Goal: Information Seeking & Learning: Learn about a topic

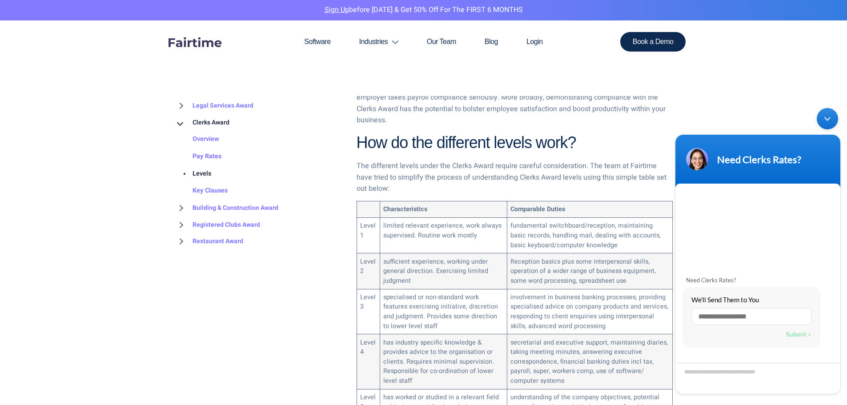
click at [823, 117] on div "Minimize live chat window" at bounding box center [827, 118] width 21 height 21
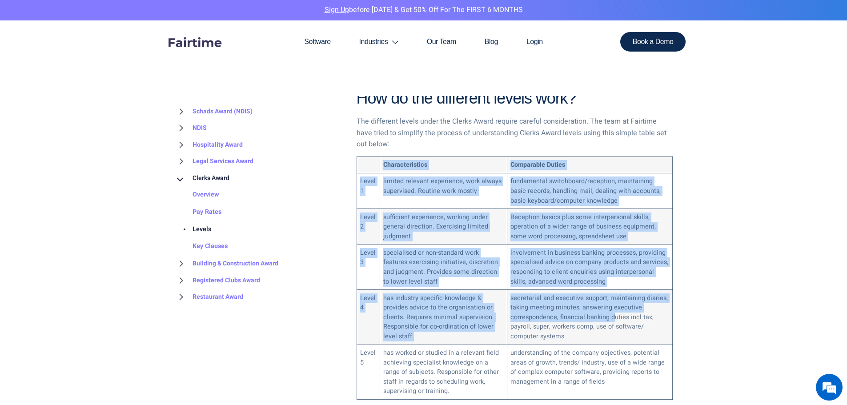
drag, startPoint x: 364, startPoint y: 153, endPoint x: 614, endPoint y: 305, distance: 292.6
click at [614, 305] on tbody "Characteristics Comparable Duties Level 1 limited relevant experience, work alw…" at bounding box center [515, 278] width 316 height 243
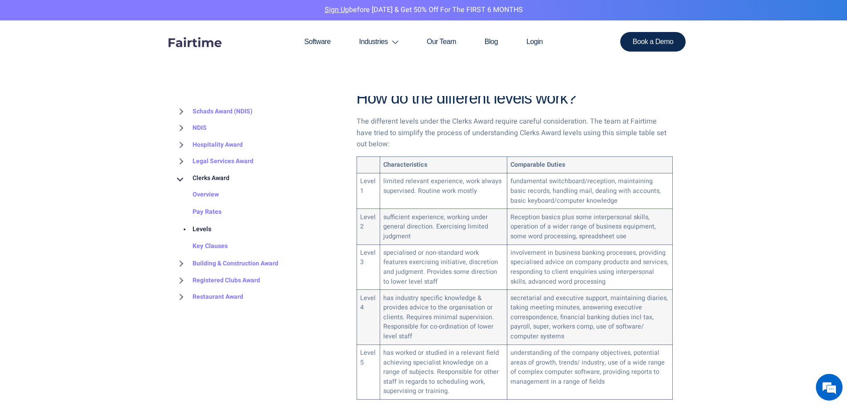
click at [576, 325] on td "secretarial and executive support, maintaining diaries, taking meeting minutes,…" at bounding box center [589, 317] width 165 height 55
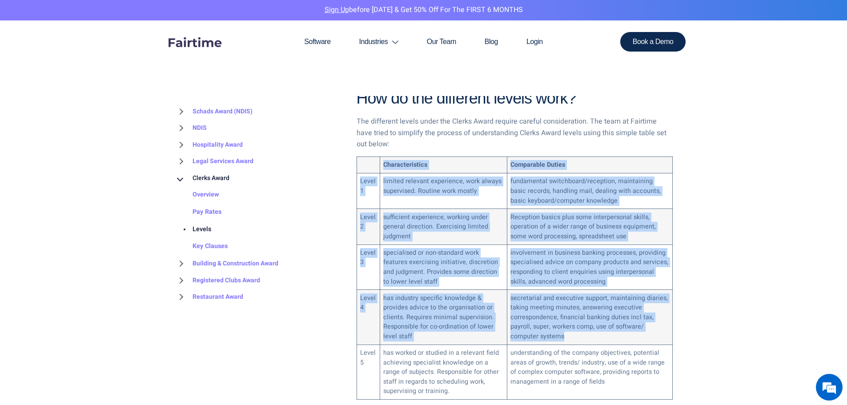
drag, startPoint x: 567, startPoint y: 325, endPoint x: 370, endPoint y: 155, distance: 259.5
click at [370, 157] on tbody "Characteristics Comparable Duties Level 1 limited relevant experience, work alw…" at bounding box center [515, 278] width 316 height 243
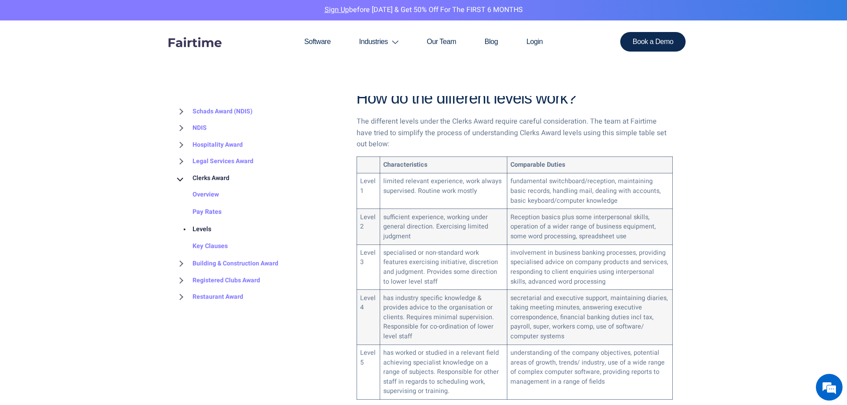
click at [612, 363] on td "understanding of the company objectives, potential areas of growth, trends/ ind…" at bounding box center [589, 372] width 165 height 55
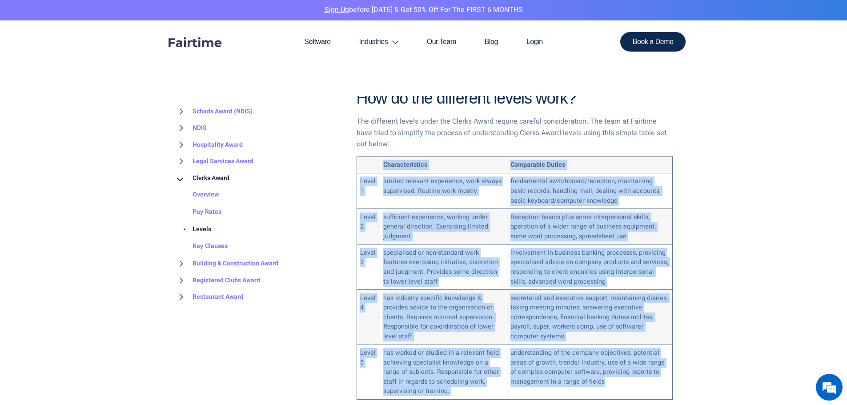
drag, startPoint x: 598, startPoint y: 378, endPoint x: 368, endPoint y: 155, distance: 320.5
click at [368, 157] on tbody "Characteristics Comparable Duties Level 1 limited relevant experience, work alw…" at bounding box center [515, 278] width 316 height 243
copy tbody "Characteristics Comparable Duties Level 1 limited relevant experience, work alw…"
drag, startPoint x: 446, startPoint y: 349, endPoint x: 452, endPoint y: 339, distance: 11.6
click at [446, 349] on td "has worked or studied in a relevant field achieving specialist knowledge on a r…" at bounding box center [443, 372] width 127 height 55
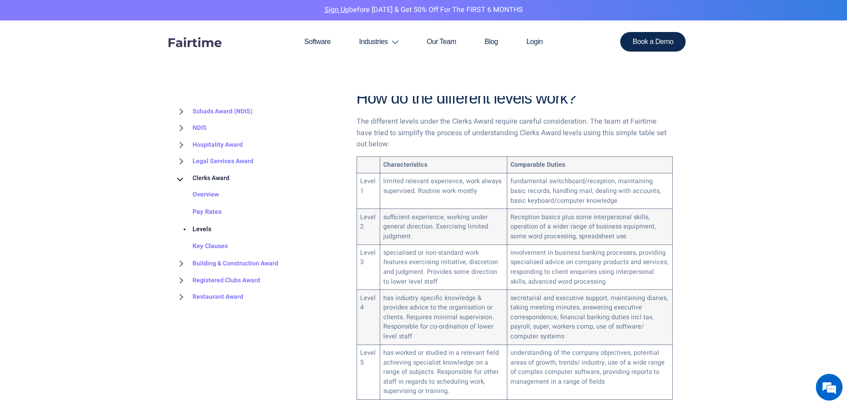
click at [458, 326] on td "has industry specific knowledge & provides advice to the organisation or client…" at bounding box center [443, 317] width 127 height 55
